Goal: Information Seeking & Learning: Learn about a topic

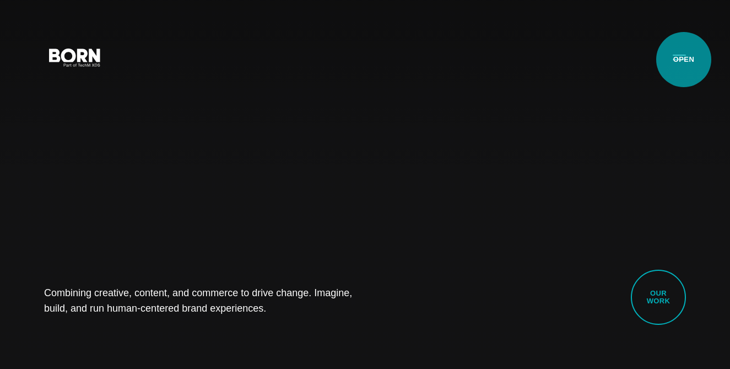
click at [684, 60] on button "Primary Menu" at bounding box center [679, 56] width 26 height 23
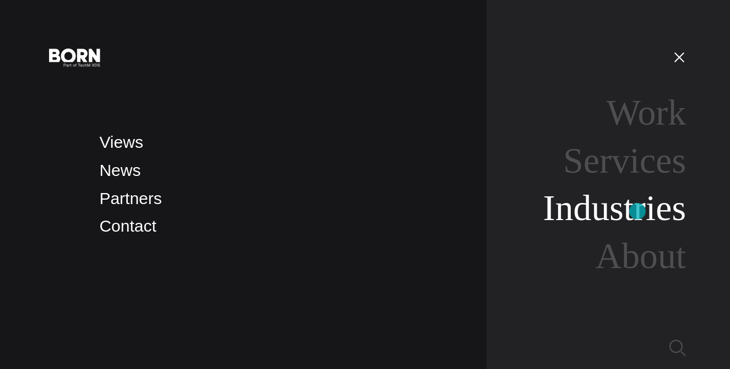
click at [638, 211] on link "Industries" at bounding box center [614, 207] width 143 height 40
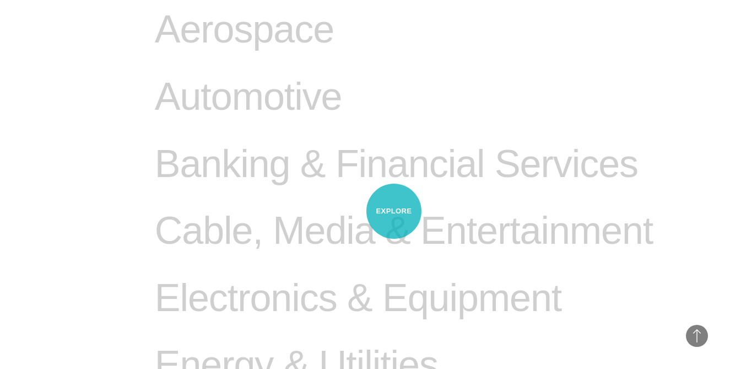
scroll to position [567, 0]
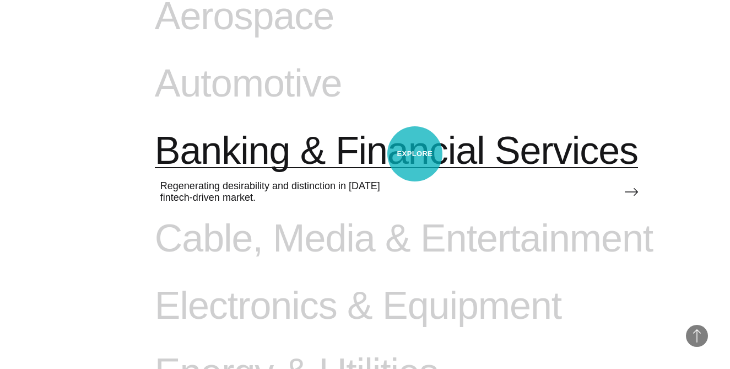
click at [415, 154] on span "Banking & Financial Services" at bounding box center [396, 150] width 483 height 45
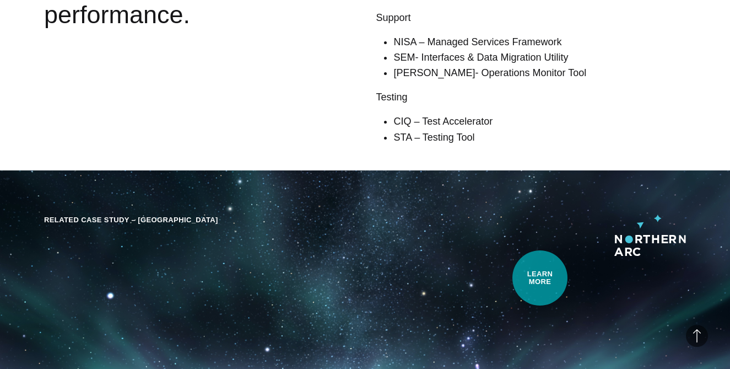
scroll to position [1849, 0]
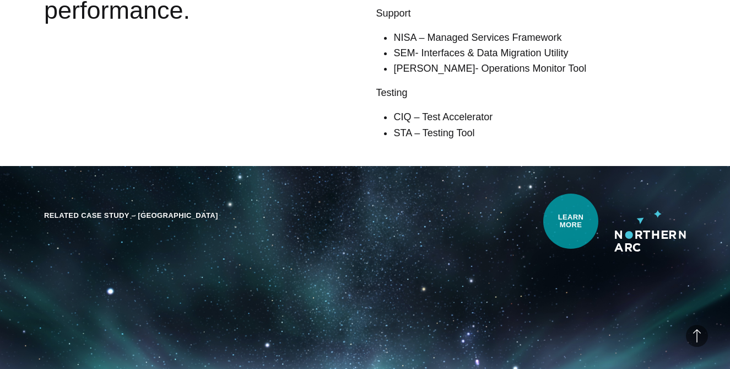
click at [571, 221] on header "Related Case Study – Northern Arc" at bounding box center [365, 230] width 642 height 41
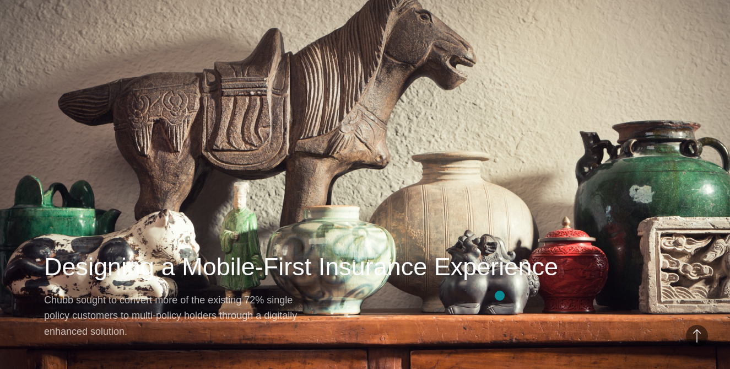
scroll to position [3511, 0]
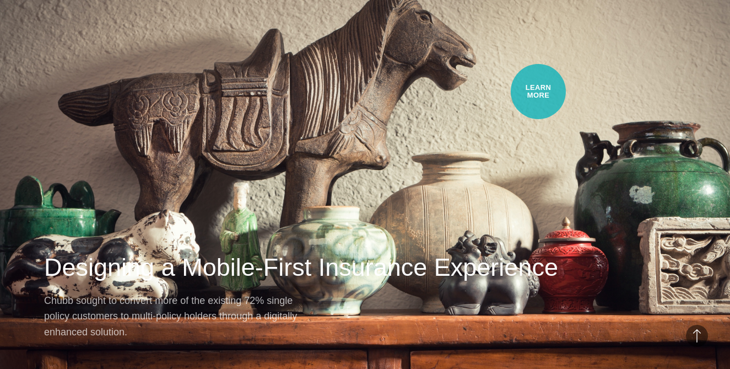
click at [539, 91] on div "Next Case Study – Chubb Designing a Mobile-First Insurance Experience Chubb sou…" at bounding box center [365, 160] width 730 height 446
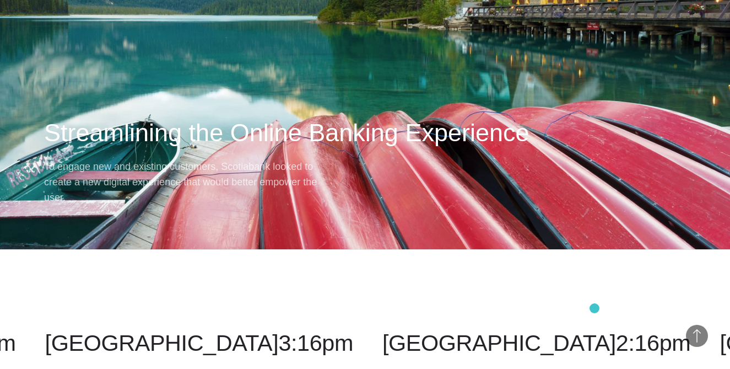
scroll to position [6615, 0]
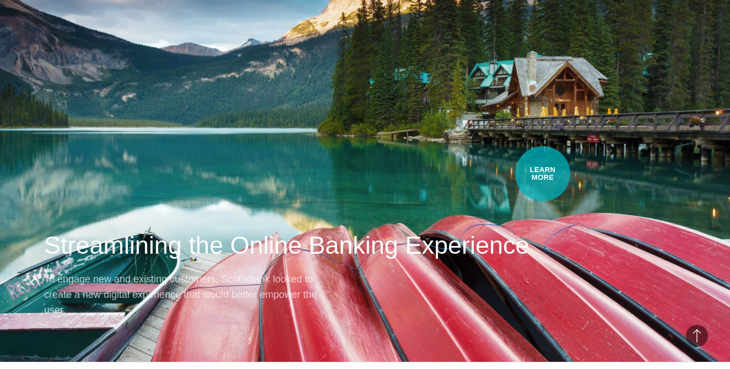
click at [543, 229] on h2 "Streamlining the Online Banking Experience" at bounding box center [365, 245] width 642 height 33
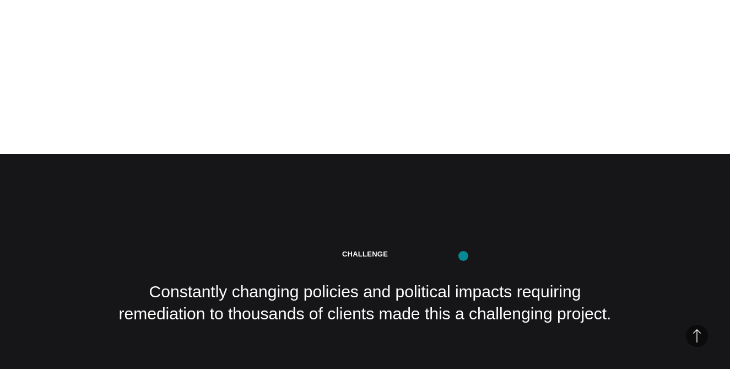
scroll to position [1656, 0]
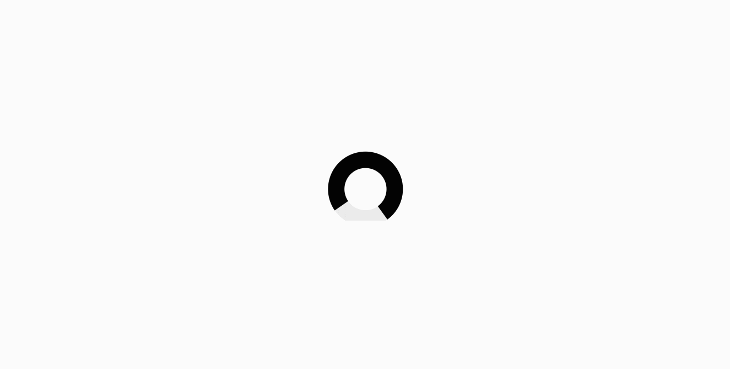
scroll to position [6615, 0]
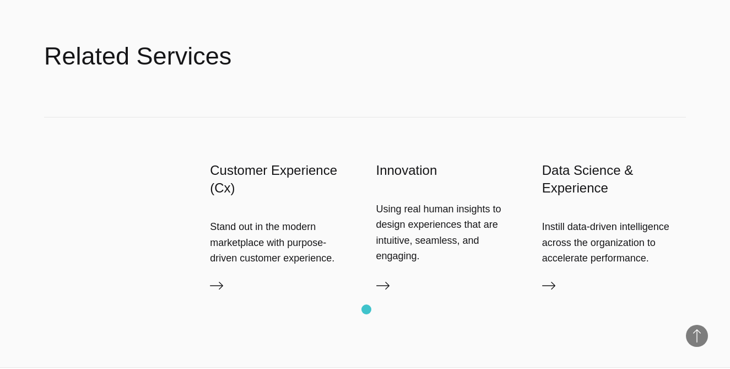
scroll to position [2236, 0]
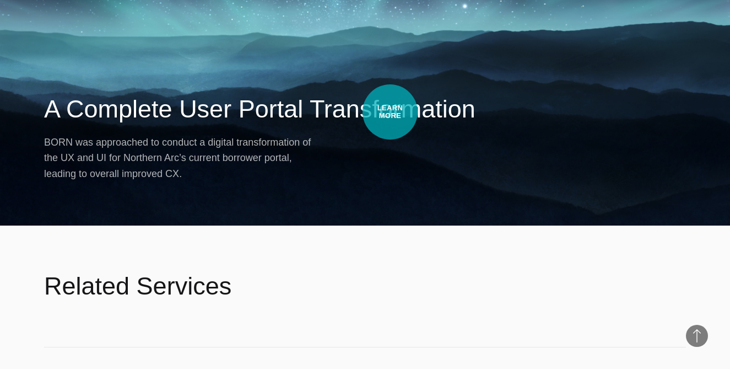
click at [390, 112] on h2 "A Complete User Portal Transformation" at bounding box center [365, 109] width 642 height 33
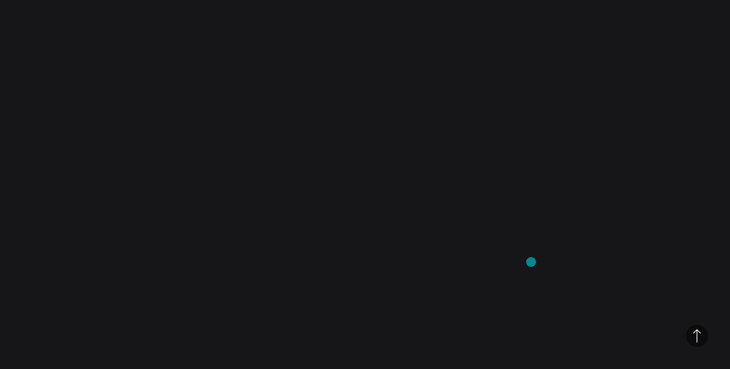
scroll to position [2662, 0]
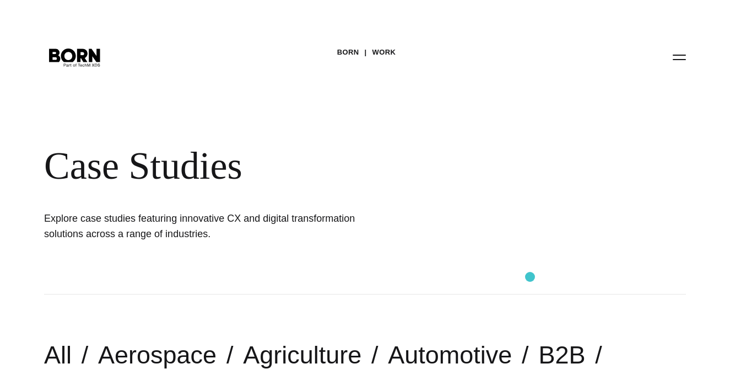
click at [530, 277] on div "BORN Work Case Studies Explore case studies featuring innovative CX and digital…" at bounding box center [365, 147] width 730 height 294
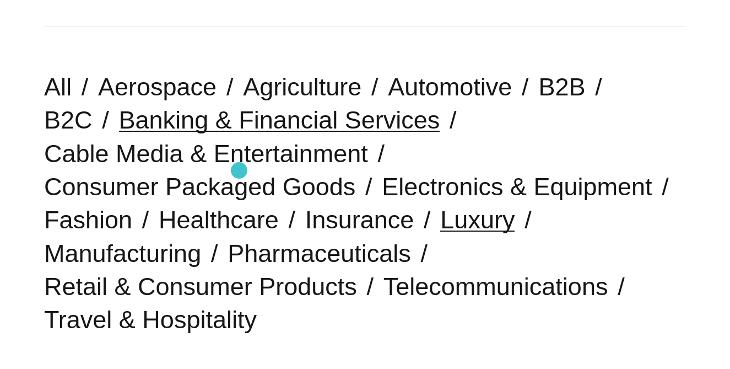
scroll to position [271, 0]
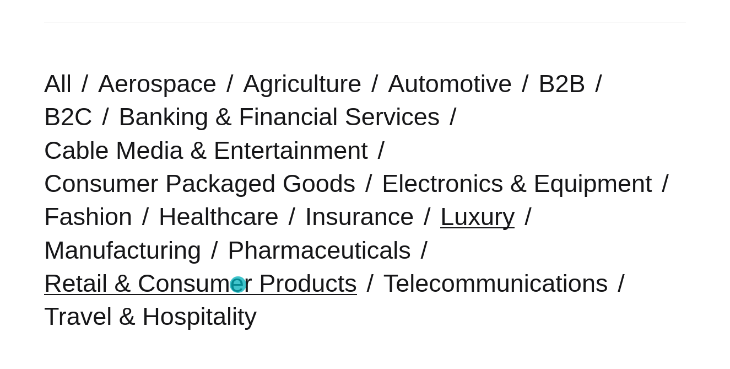
click at [238, 285] on link "Retail & Consumer Products" at bounding box center [200, 283] width 313 height 28
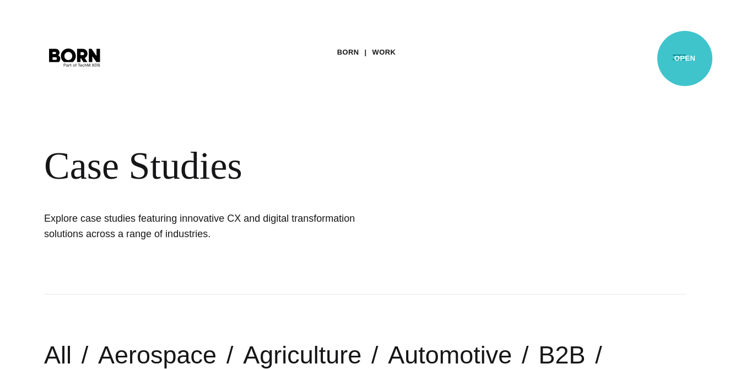
click at [685, 58] on button "Primary Menu" at bounding box center [679, 56] width 26 height 23
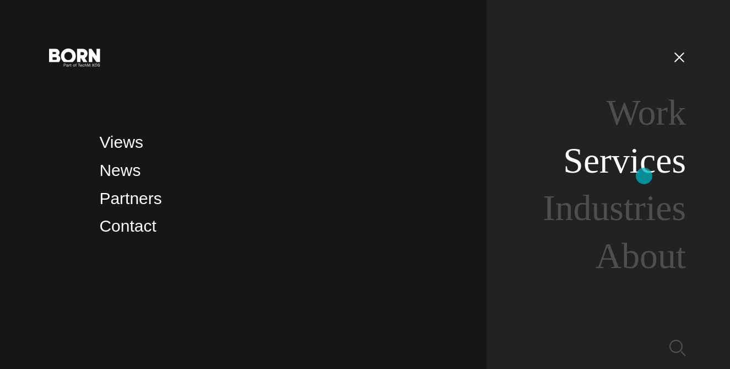
click at [644, 176] on link "Services" at bounding box center [624, 160] width 123 height 40
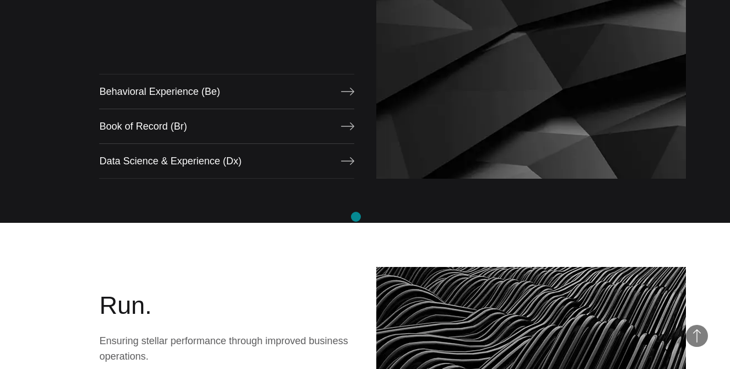
scroll to position [1043, 0]
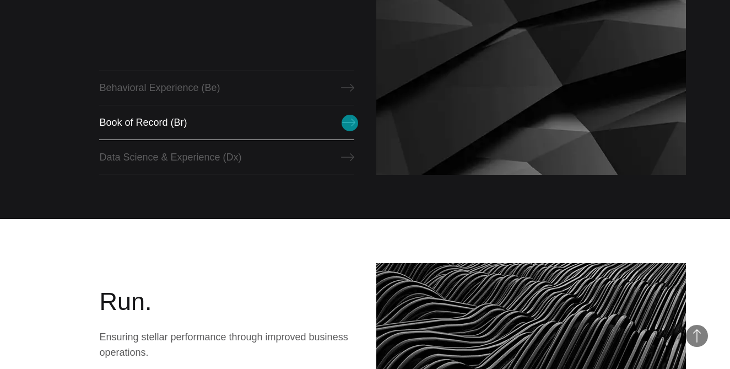
click at [350, 123] on icon at bounding box center [348, 122] width 13 height 13
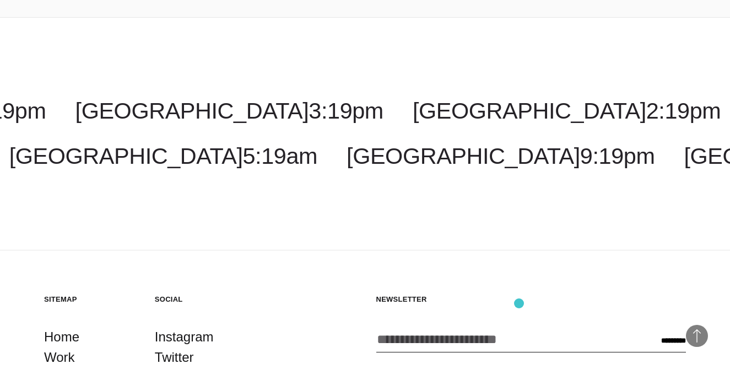
scroll to position [3378, 0]
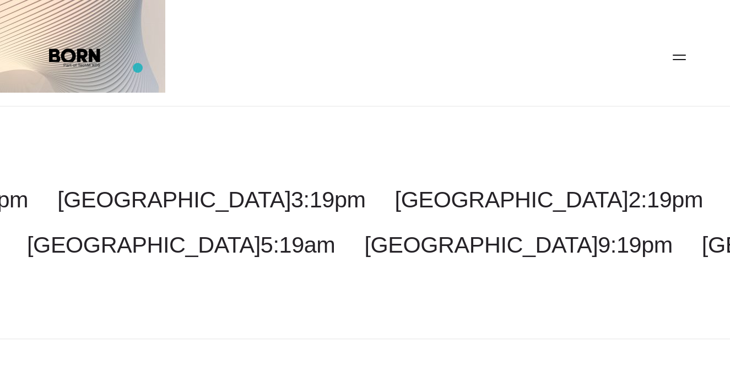
click at [129, 61] on header ".st0{display:none;} .st1{display:inline;} .st2{font-family:'HelveticaNeue-Mediu…" at bounding box center [365, 56] width 730 height 25
click at [683, 61] on button "Primary Menu" at bounding box center [679, 56] width 26 height 23
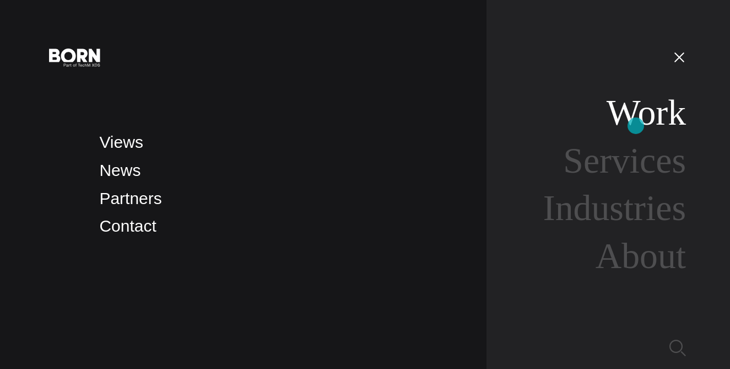
click at [636, 126] on link "Work" at bounding box center [646, 112] width 79 height 40
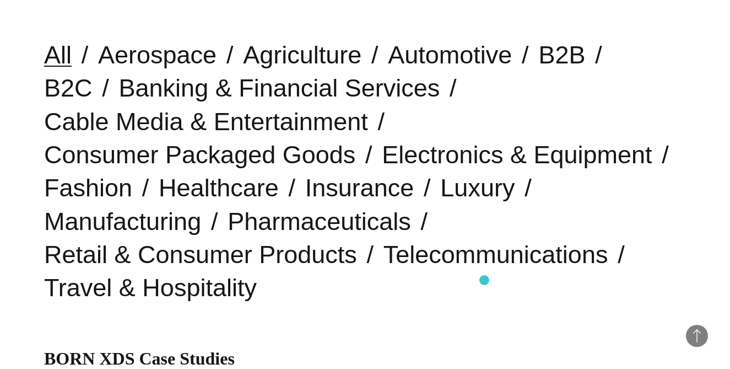
scroll to position [299, 0]
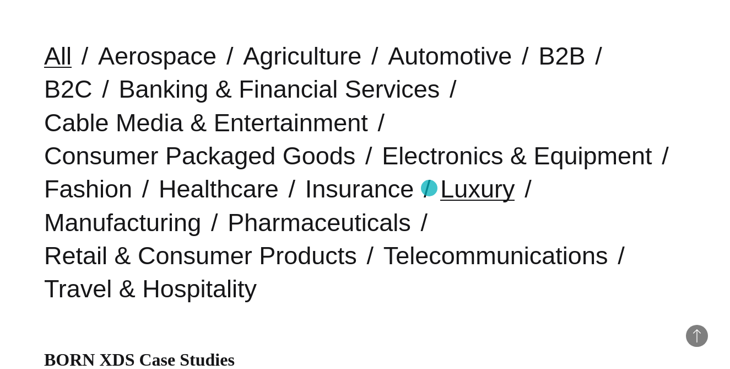
click at [440, 189] on link "Luxury" at bounding box center [477, 189] width 74 height 28
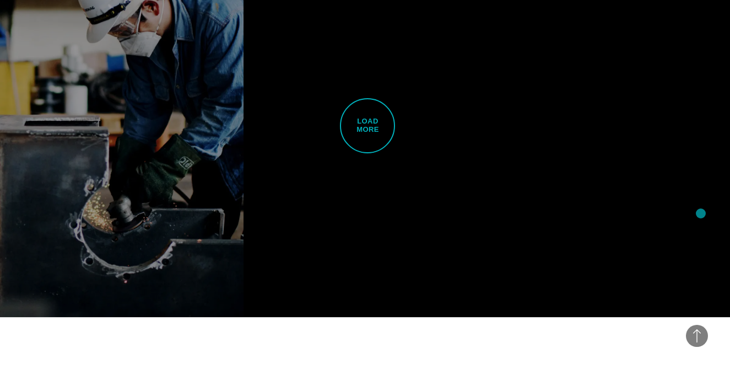
scroll to position [2710, 0]
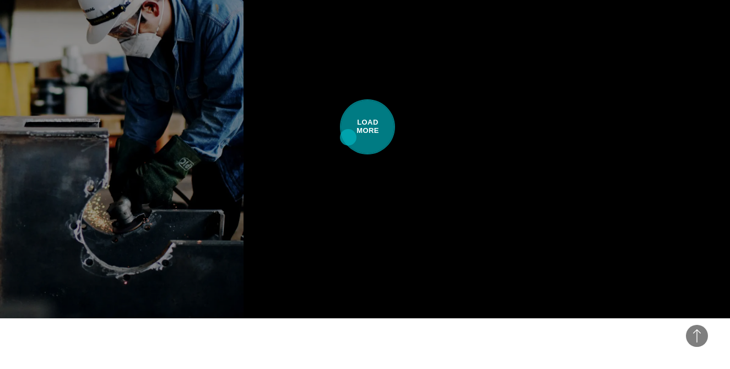
click at [348, 137] on span "Load More" at bounding box center [367, 126] width 55 height 55
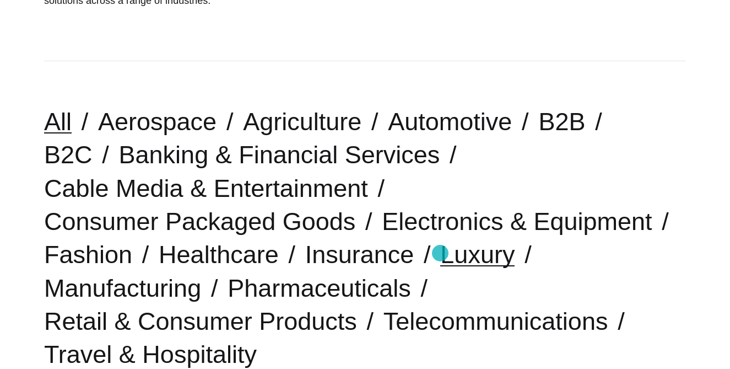
scroll to position [243, 0]
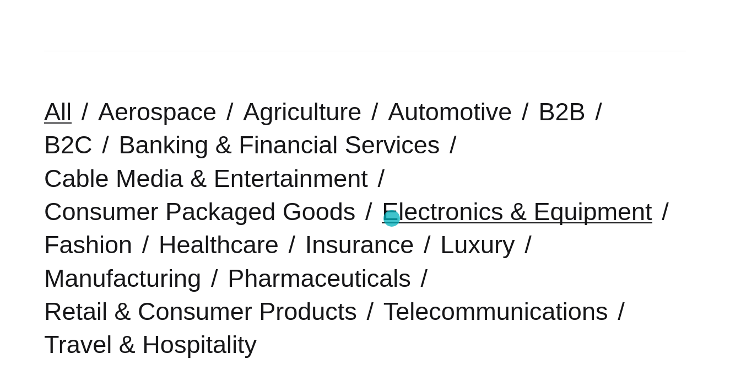
click at [392, 218] on link "Electronics & Equipment" at bounding box center [517, 211] width 270 height 28
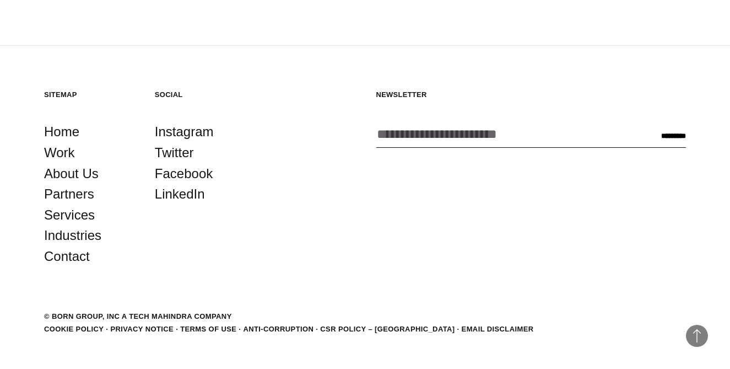
scroll to position [1687, 0]
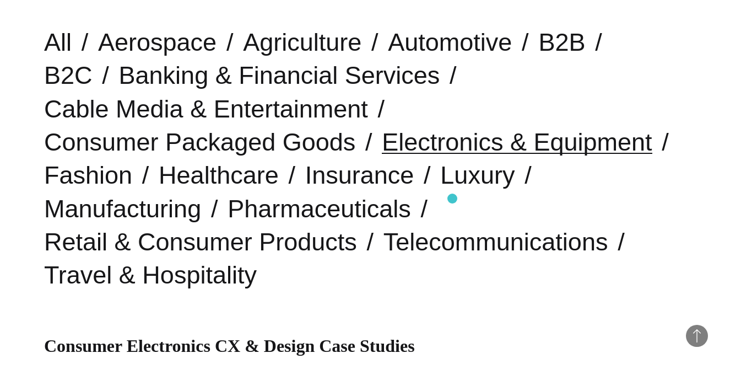
scroll to position [311, 0]
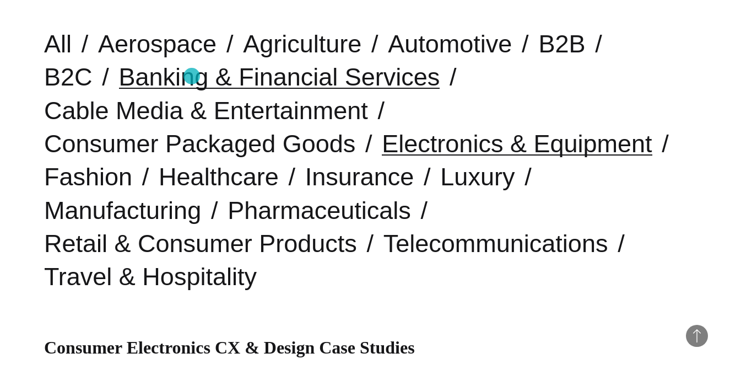
click at [192, 76] on link "Banking & Financial Services" at bounding box center [279, 77] width 321 height 28
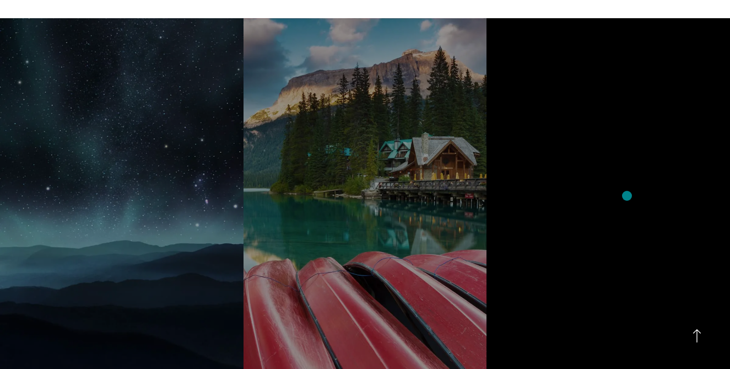
scroll to position [741, 0]
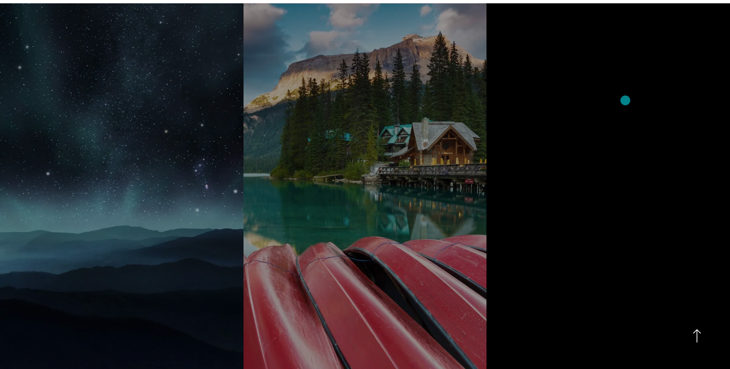
click at [626, 100] on section "Northern Arc Capital A Complete User Portal Transformation BORN was approached …" at bounding box center [365, 195] width 730 height 384
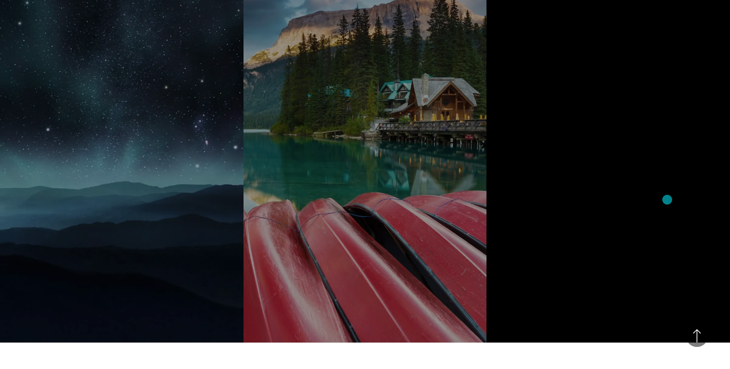
scroll to position [765, 0]
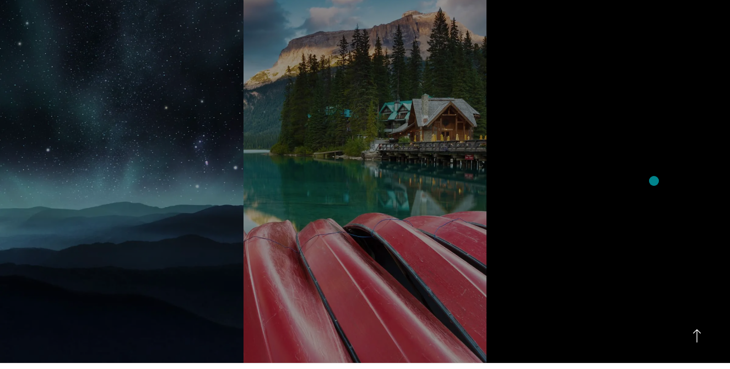
click at [654, 181] on section "Northern Arc Capital A Complete User Portal Transformation BORN was approached …" at bounding box center [365, 172] width 730 height 384
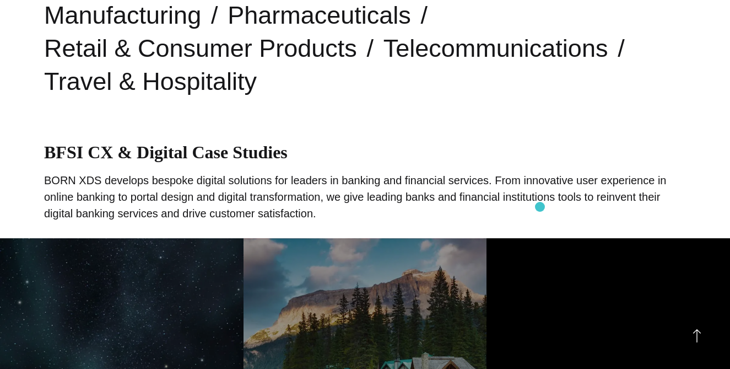
scroll to position [284, 0]
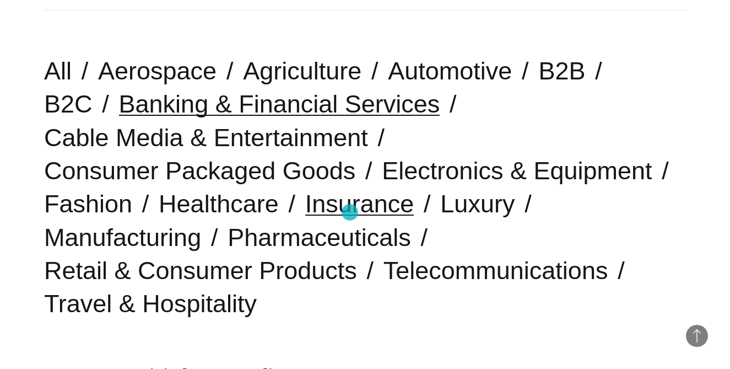
click at [350, 212] on link "Insurance" at bounding box center [359, 204] width 109 height 28
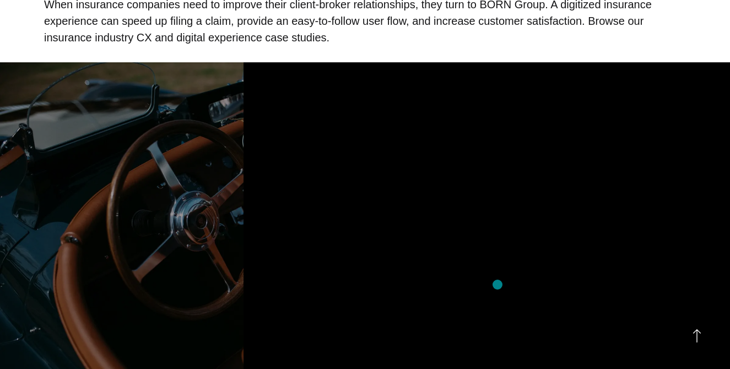
scroll to position [798, 0]
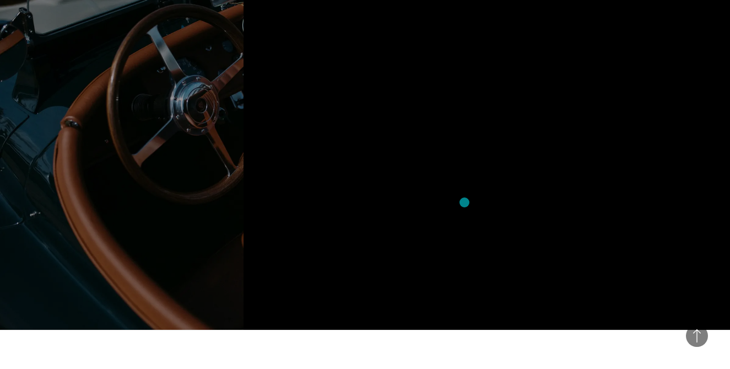
click at [465, 202] on section "Chubb Designing a Mobile-First Insurance Experience [PERSON_NAME] sought to con…" at bounding box center [365, 139] width 730 height 384
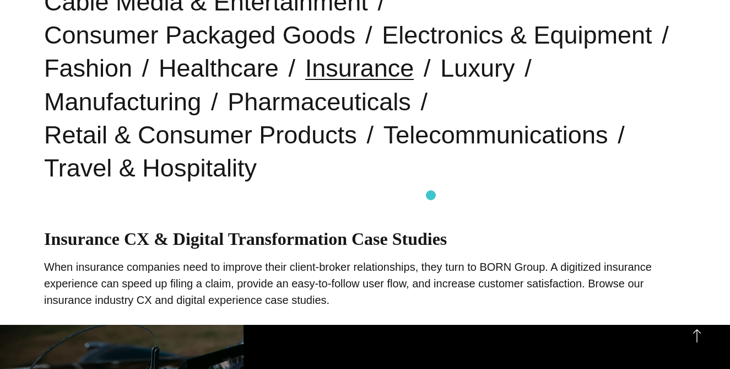
scroll to position [420, 0]
